Goal: Information Seeking & Learning: Learn about a topic

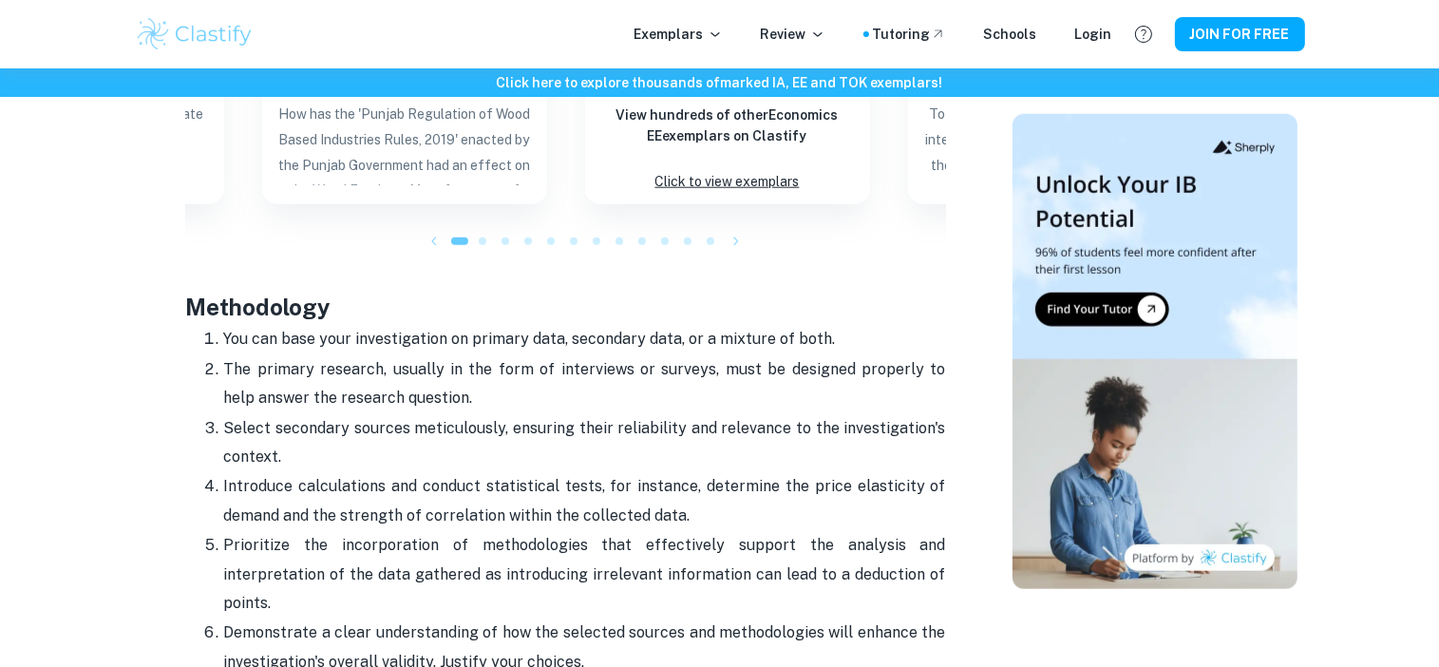
scroll to position [1968, 0]
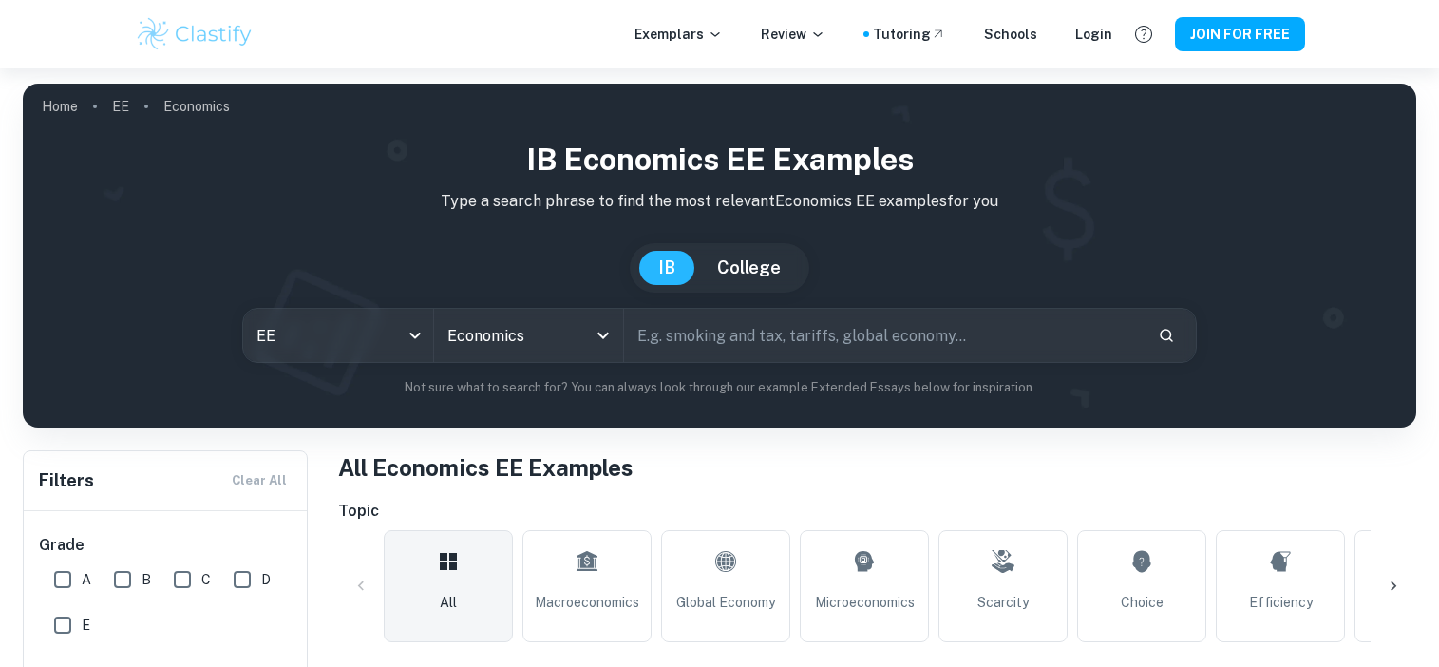
scroll to position [551, 0]
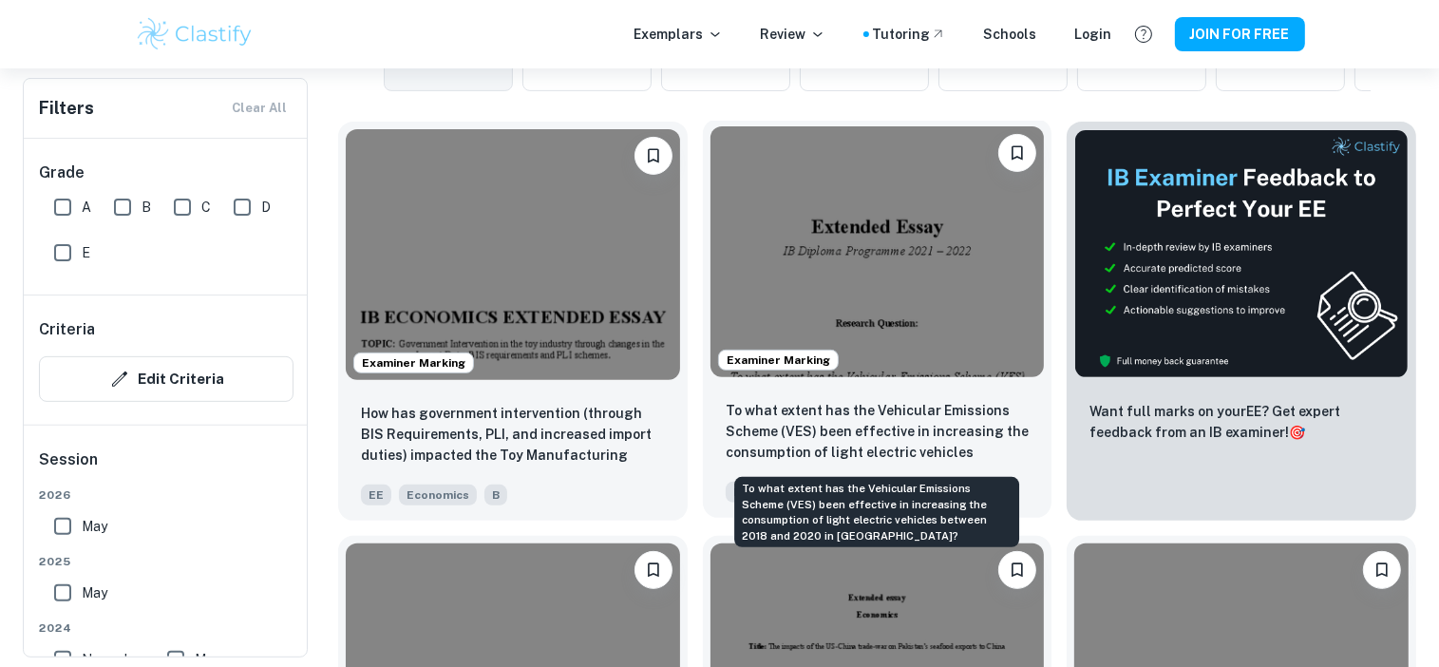
click at [834, 417] on p "To what extent has the Vehicular Emissions Scheme (VES) been effective in incre…" at bounding box center [878, 432] width 304 height 65
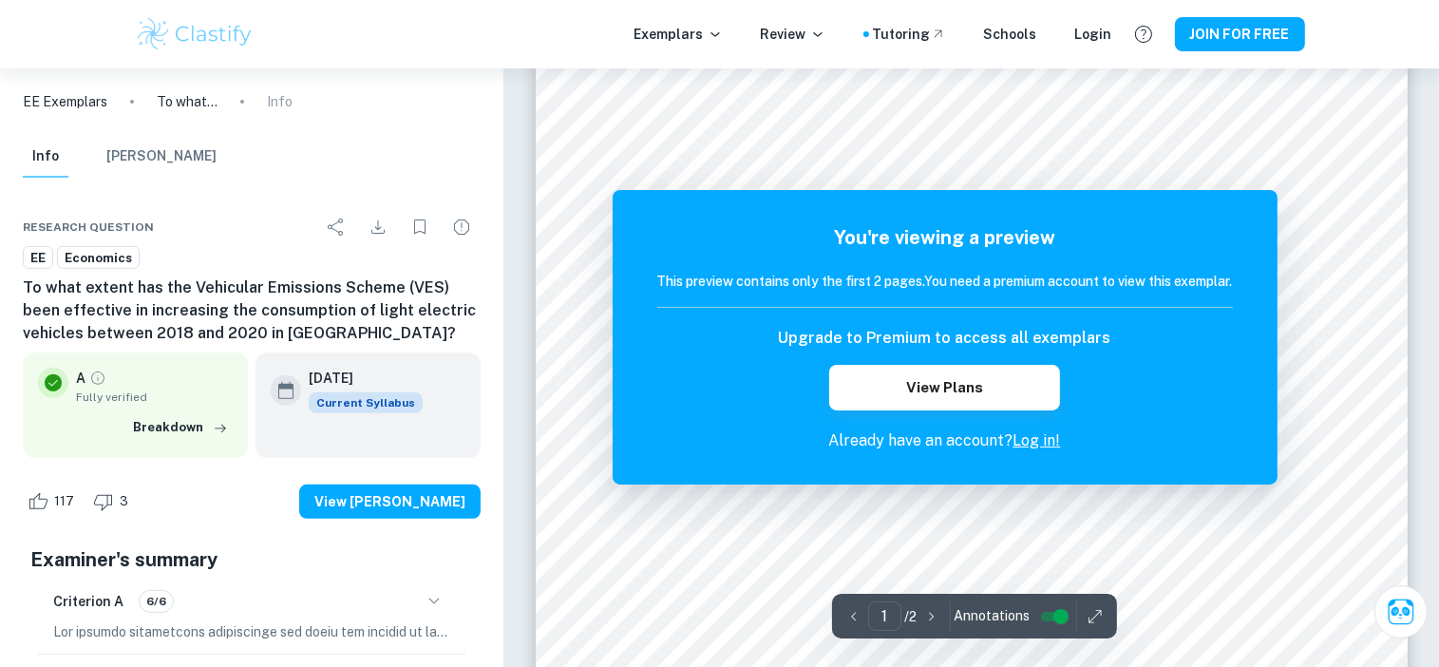
scroll to position [542, 0]
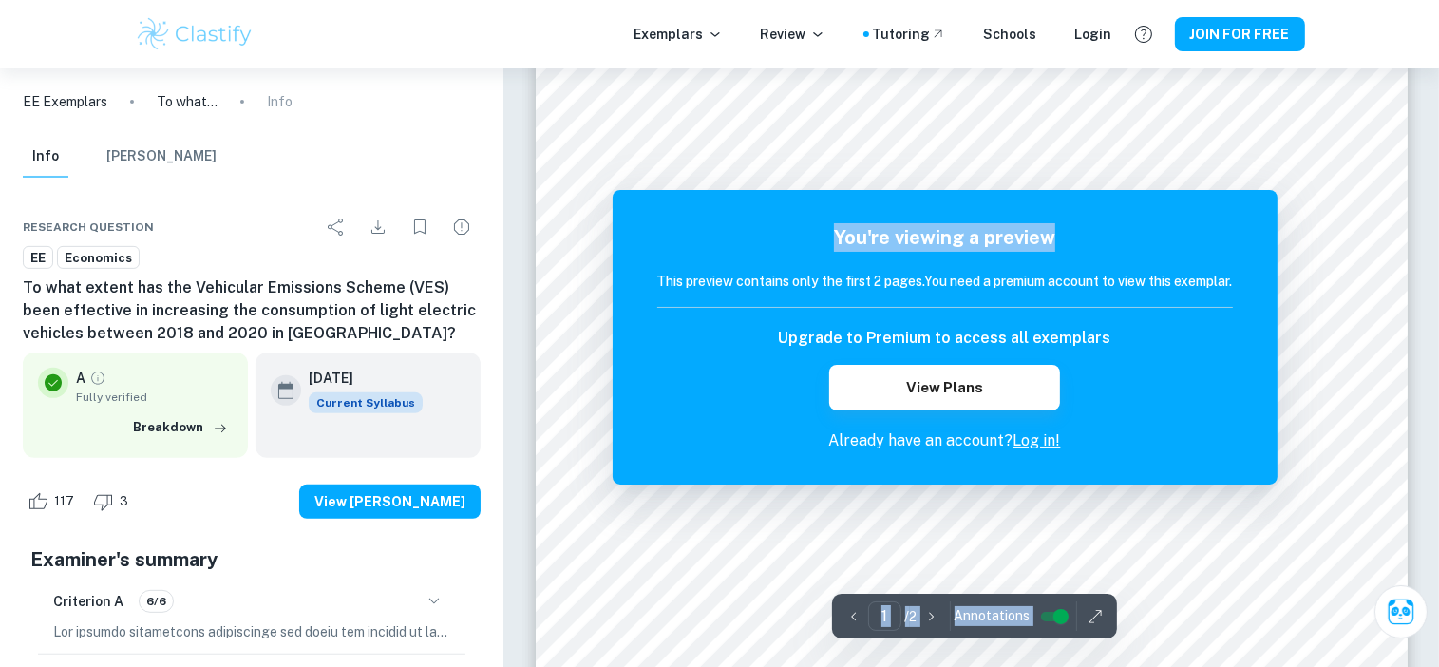
drag, startPoint x: 818, startPoint y: 117, endPoint x: 1215, endPoint y: 196, distance: 404.9
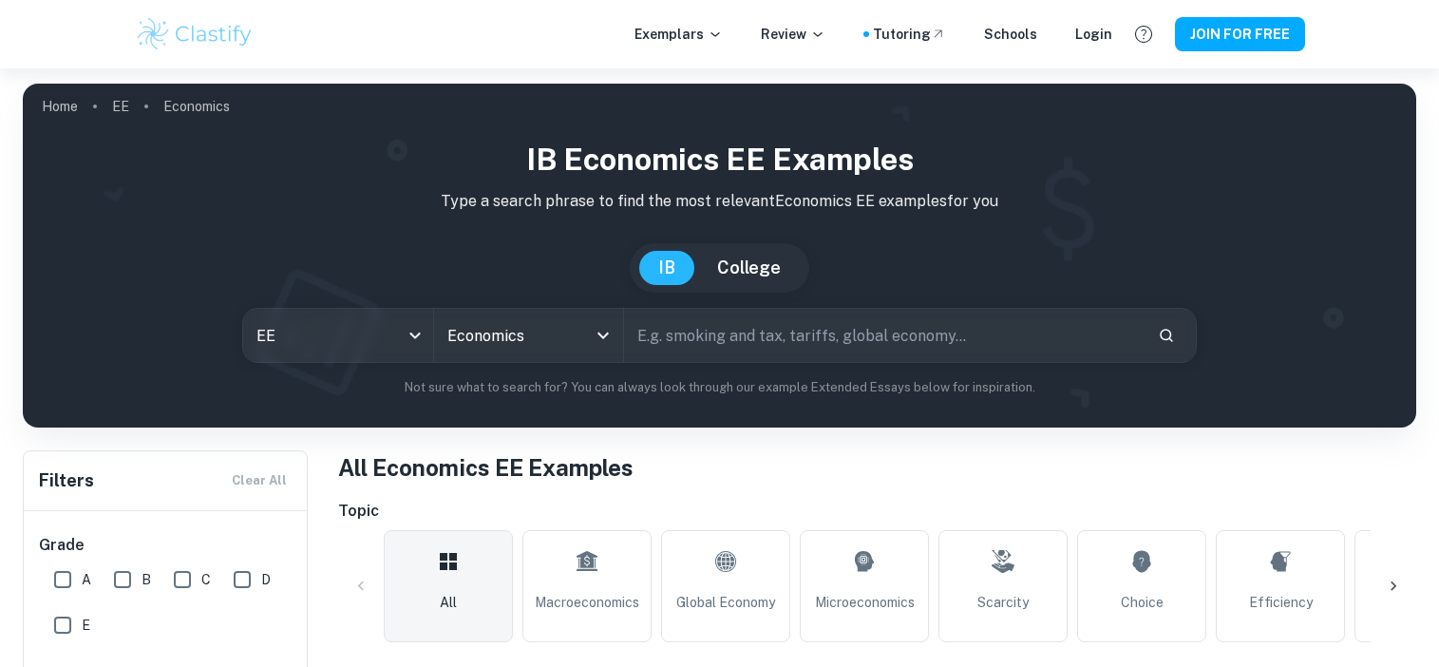
scroll to position [466, 0]
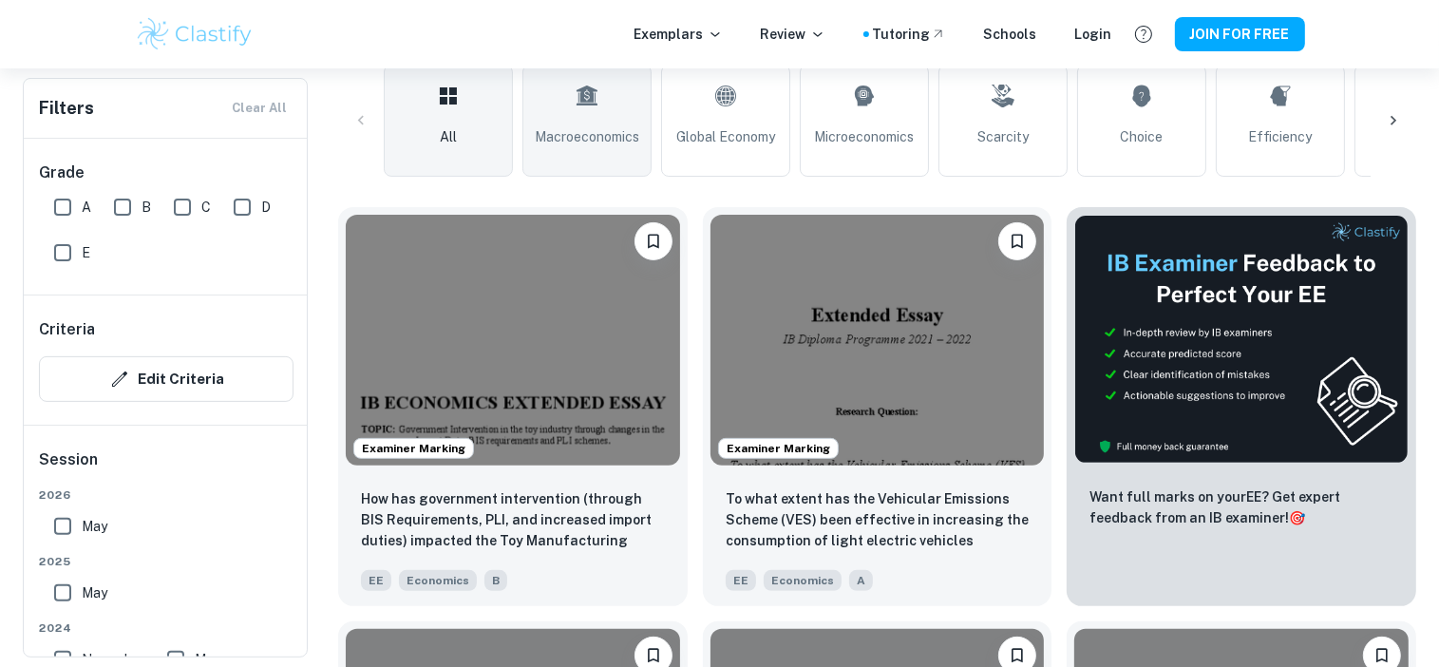
click at [619, 140] on span "Macroeconomics" at bounding box center [587, 136] width 105 height 21
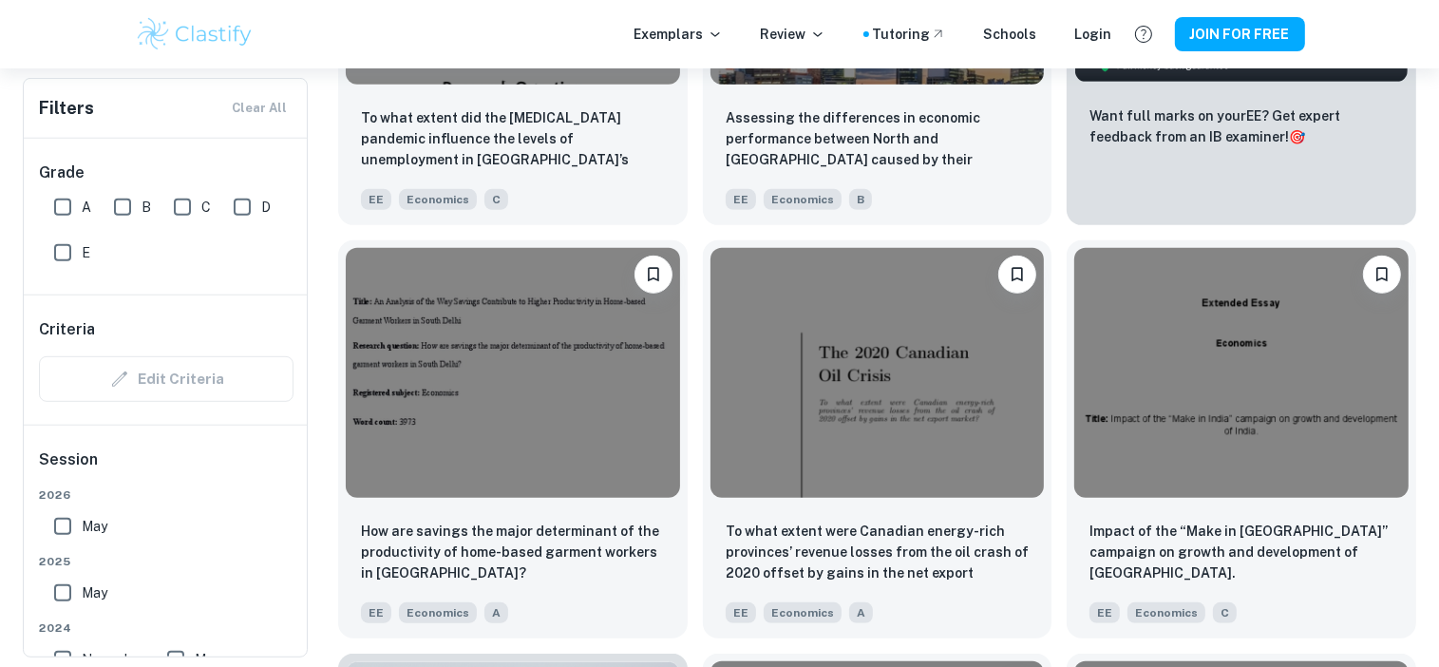
scroll to position [844, 0]
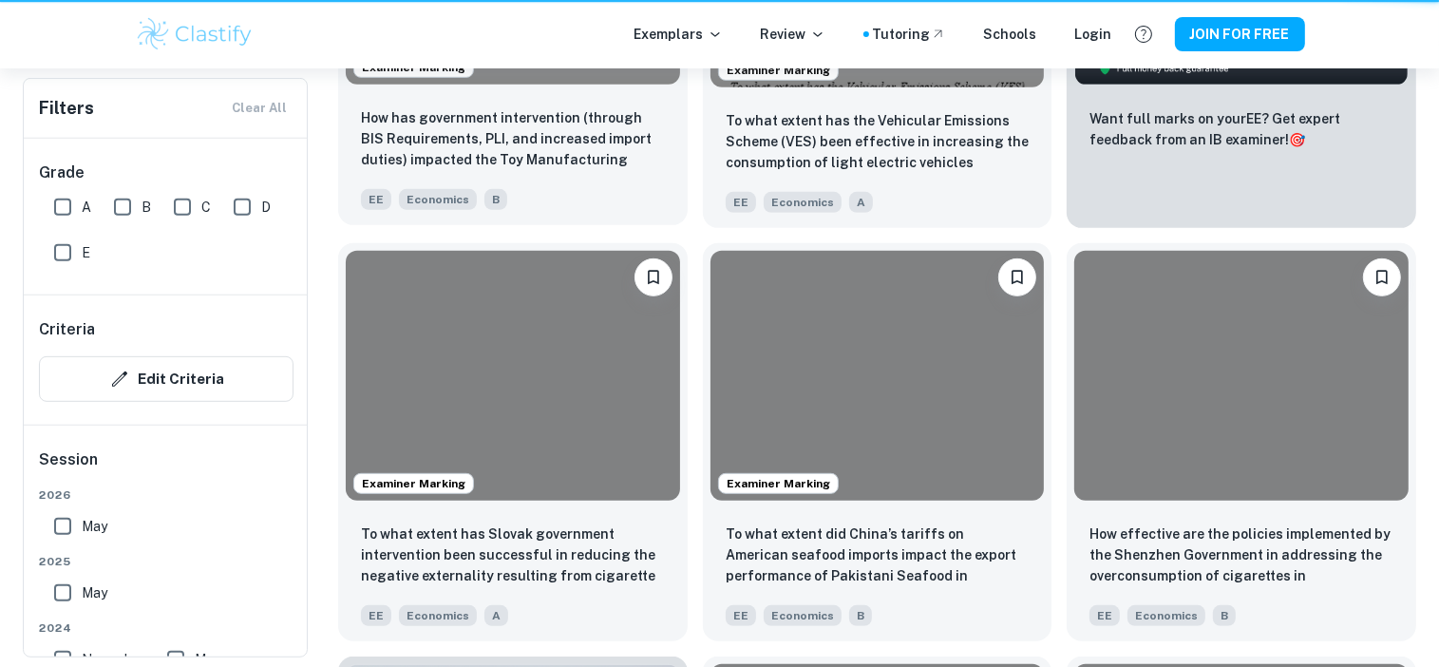
scroll to position [466, 0]
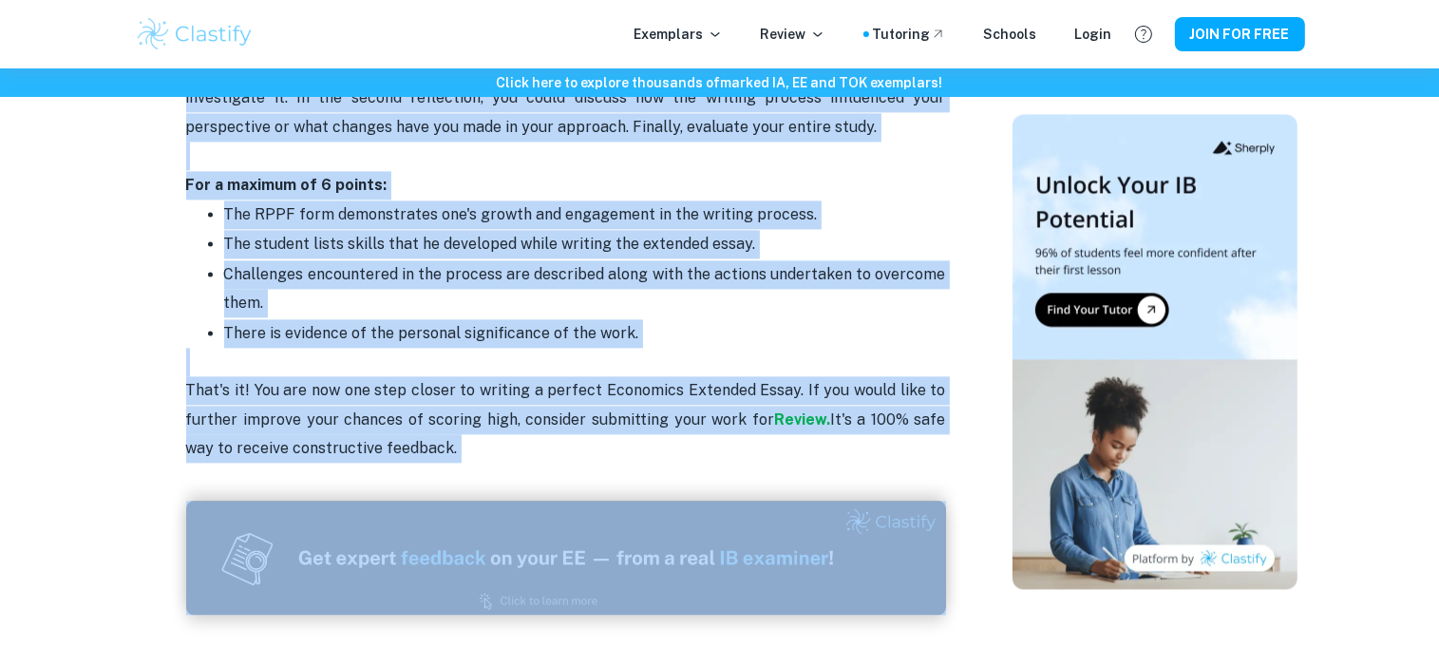
scroll to position [4345, 0]
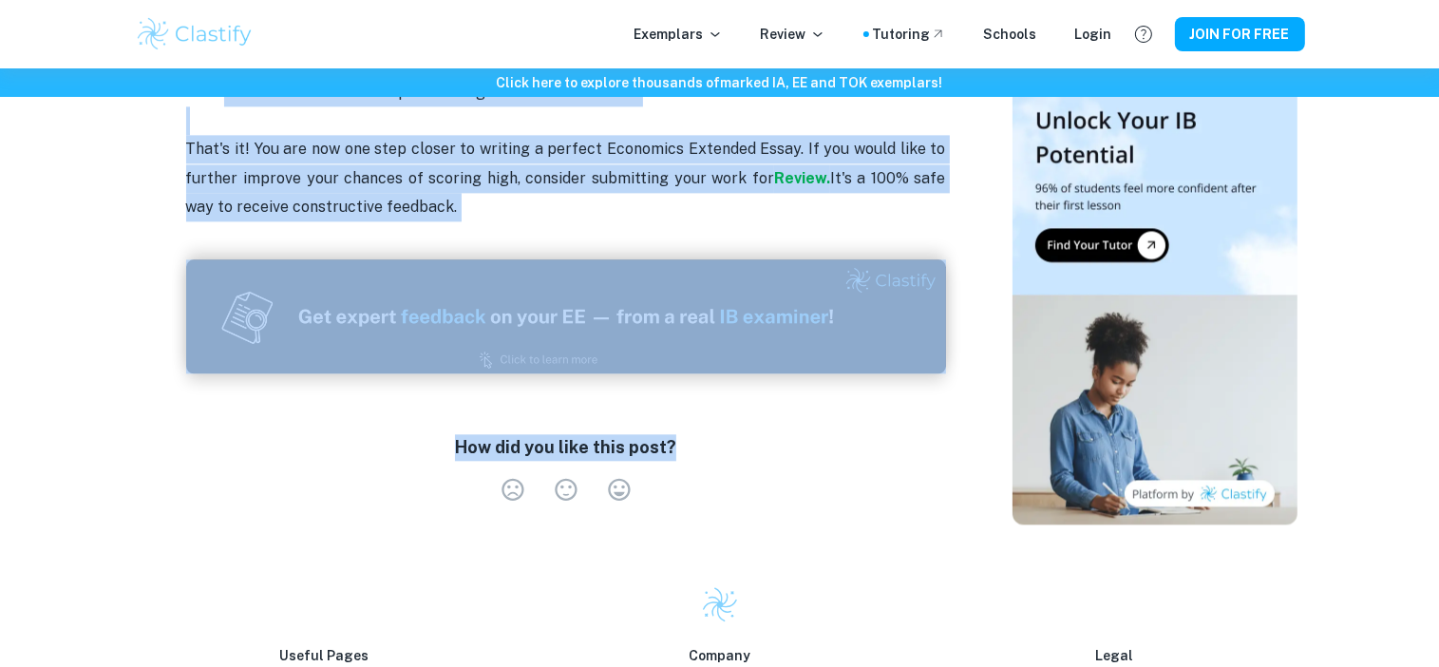
drag, startPoint x: 174, startPoint y: 191, endPoint x: 812, endPoint y: 243, distance: 640.6
copy div "Economics EE Criteria and Checklist By Julia • March 8, 2024 Get feedback on yo…"
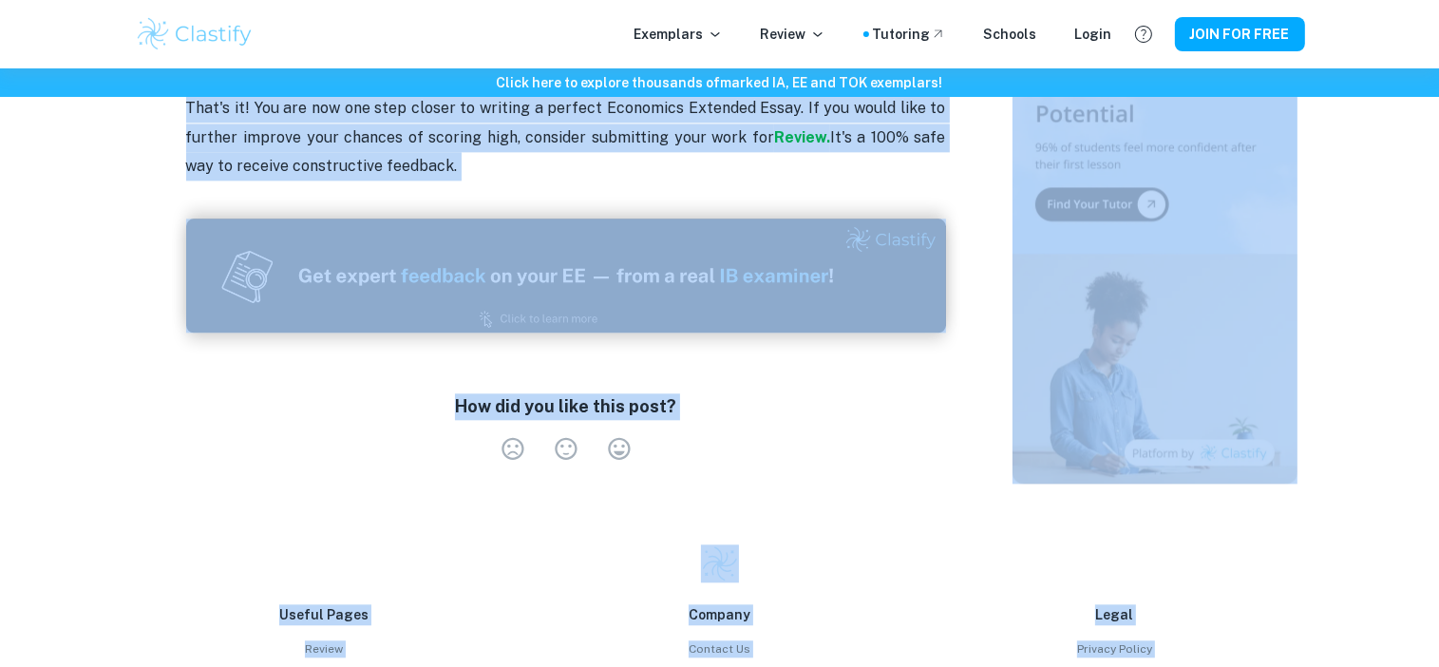
scroll to position [4745, 0]
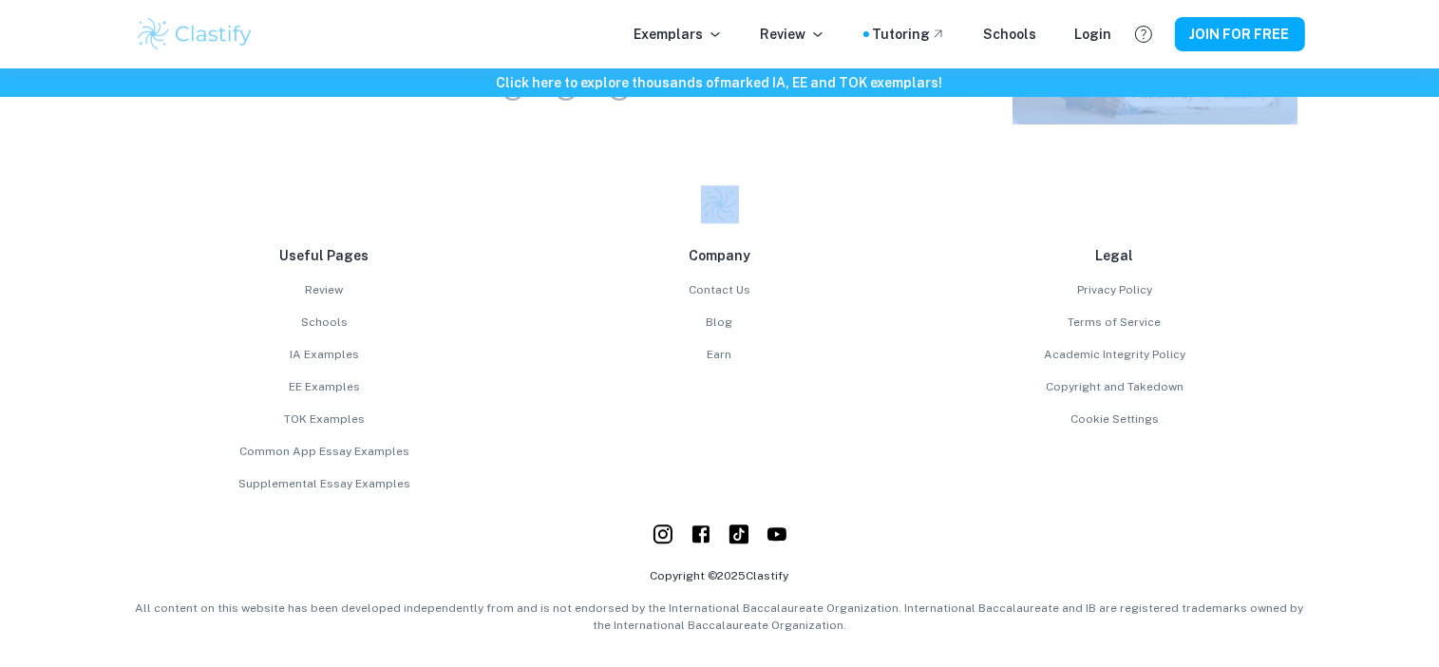
drag, startPoint x: 304, startPoint y: 329, endPoint x: 644, endPoint y: 167, distance: 376.5
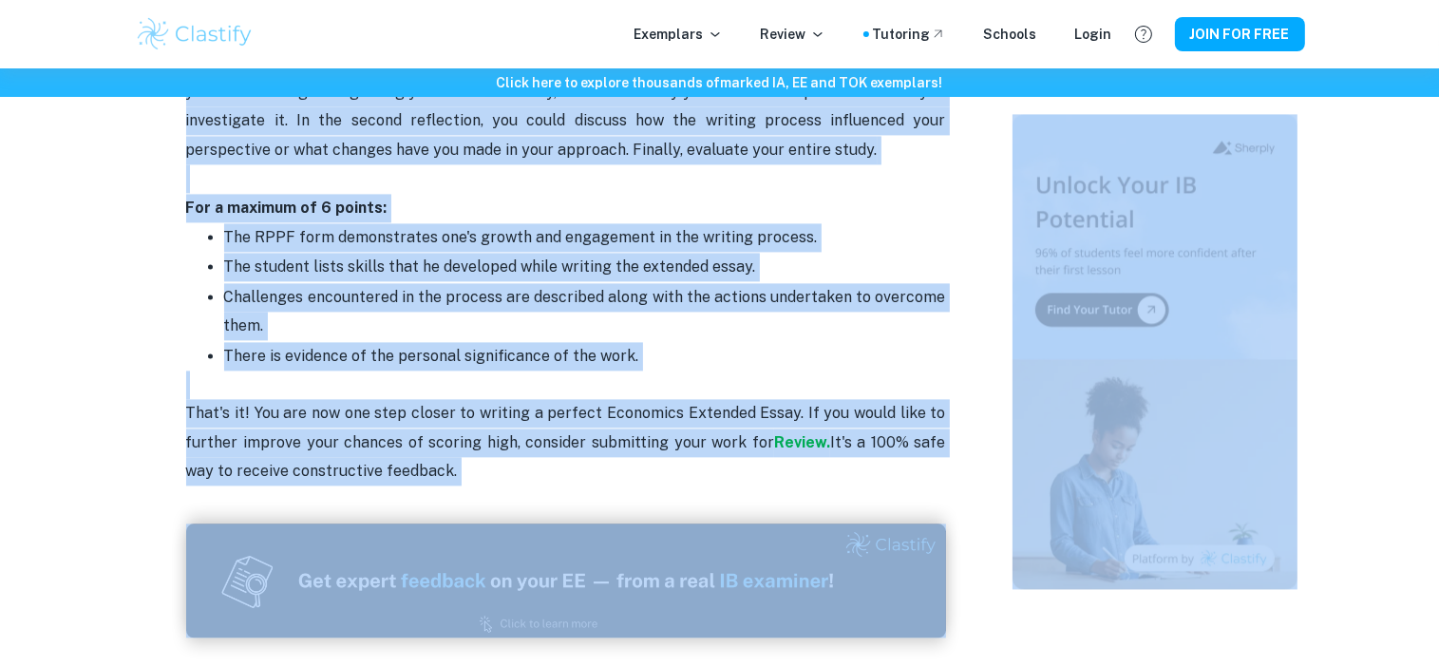
scroll to position [4062, 0]
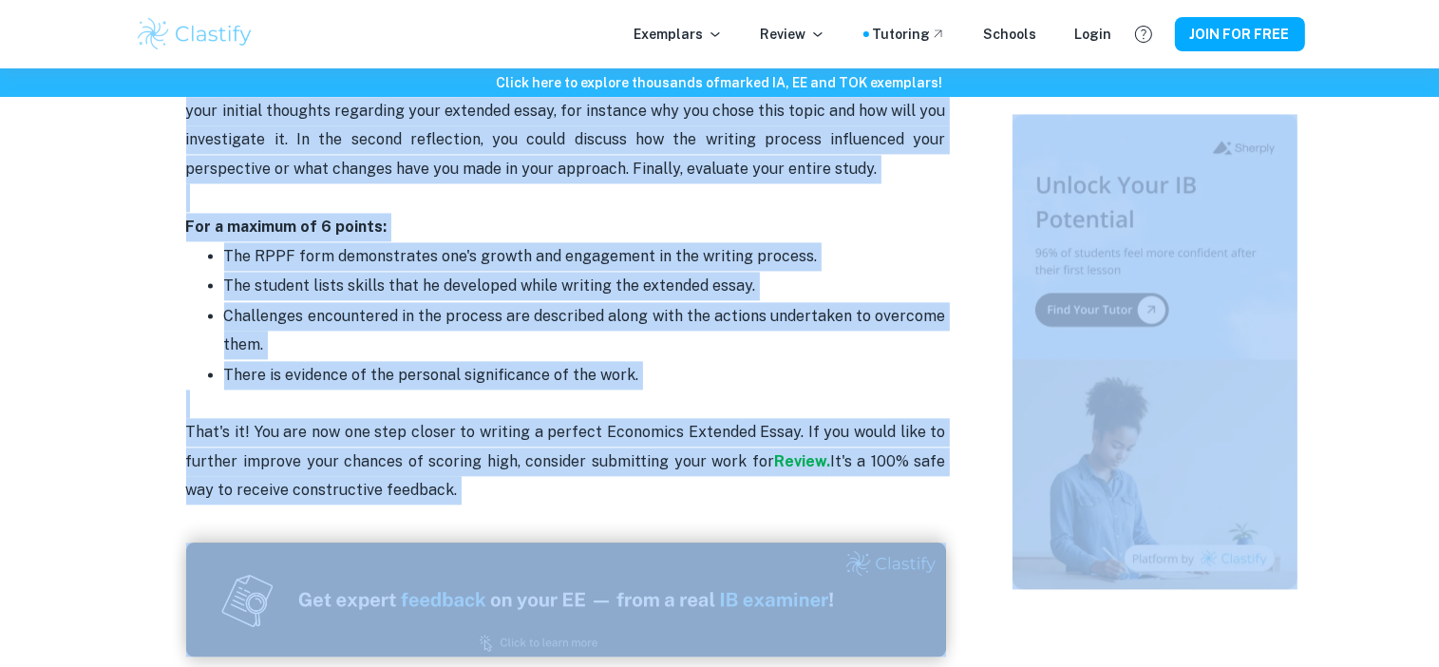
click at [462, 486] on p "That's it! You are now one step closer to writing a perfect Economics Extended …" at bounding box center [566, 448] width 760 height 116
copy div "Economics EE Criteria and Checklist Economics extended essay is graded for a to…"
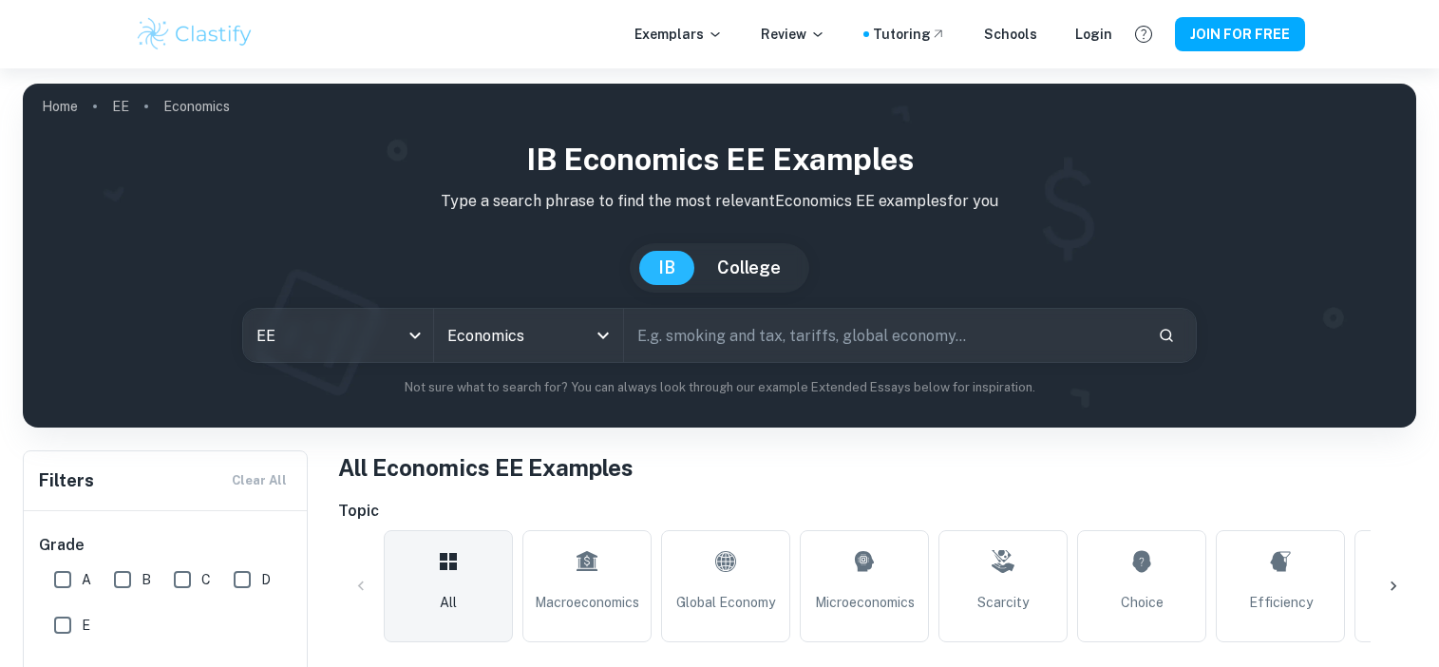
scroll to position [466, 0]
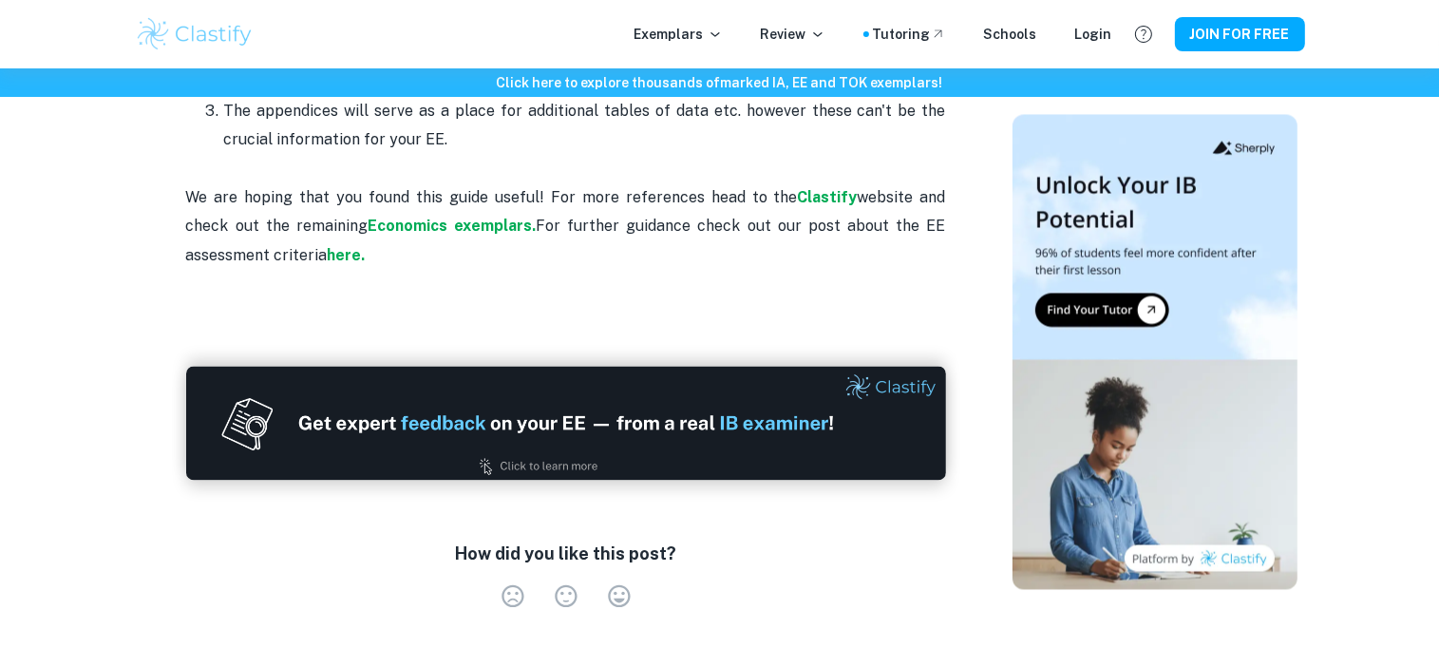
scroll to position [3597, 0]
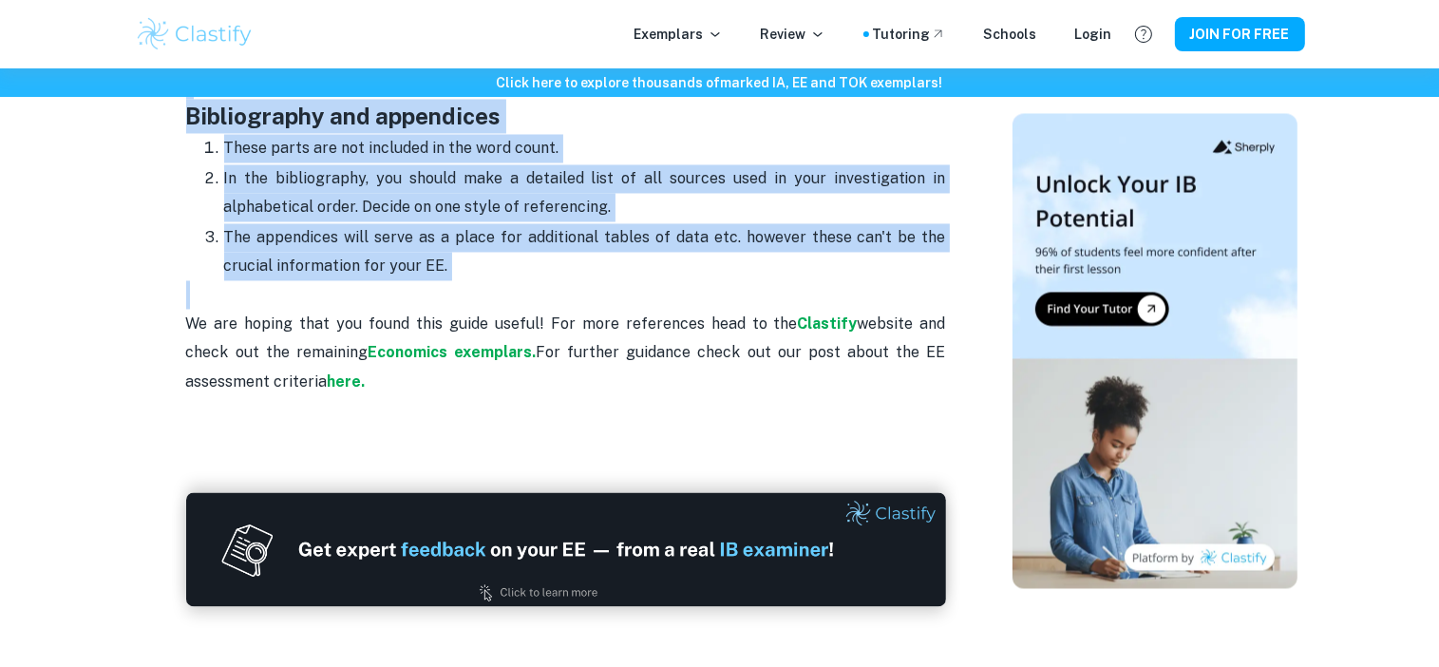
drag, startPoint x: 298, startPoint y: 246, endPoint x: 636, endPoint y: 218, distance: 338.5
copy div "Loremipsu DO sitame con adipiscin Eli seddoeiu tempo in u 4,745 labor etdolorem…"
